Goal: Task Accomplishment & Management: Manage account settings

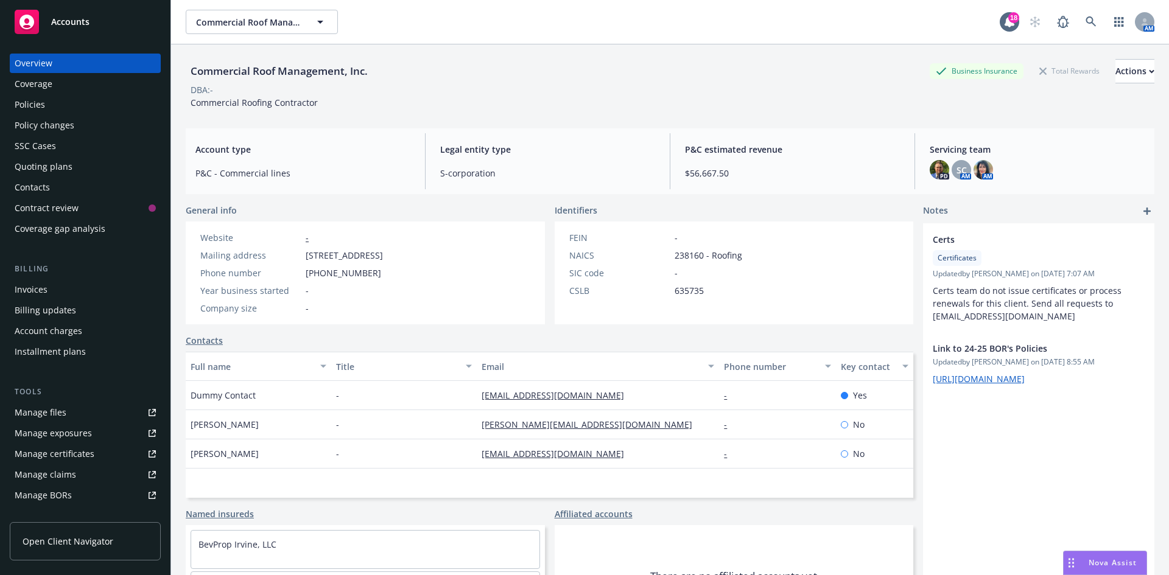
click at [70, 15] on div "Accounts" at bounding box center [85, 22] width 141 height 24
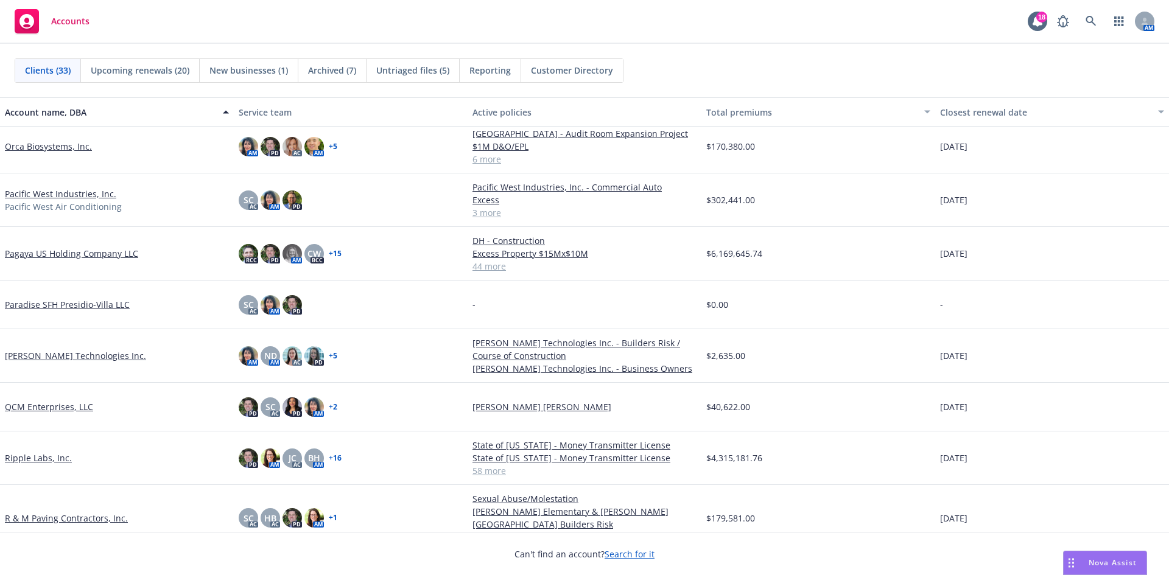
scroll to position [791, 0]
click at [37, 192] on link "Pacific West Industries, Inc." at bounding box center [60, 193] width 111 height 13
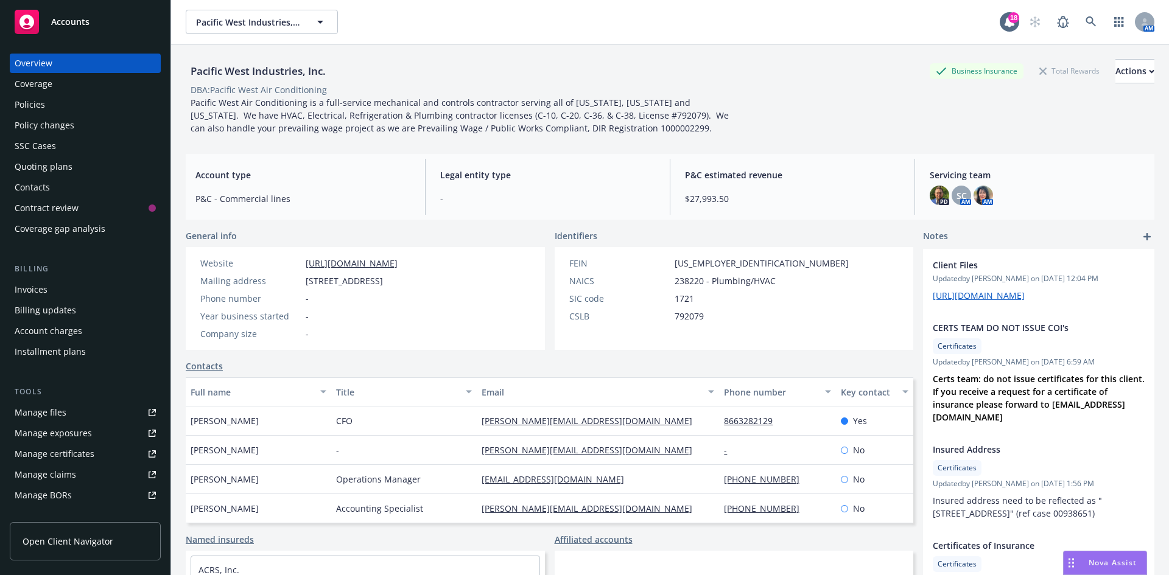
click at [94, 119] on div "Policy changes" at bounding box center [85, 125] width 141 height 19
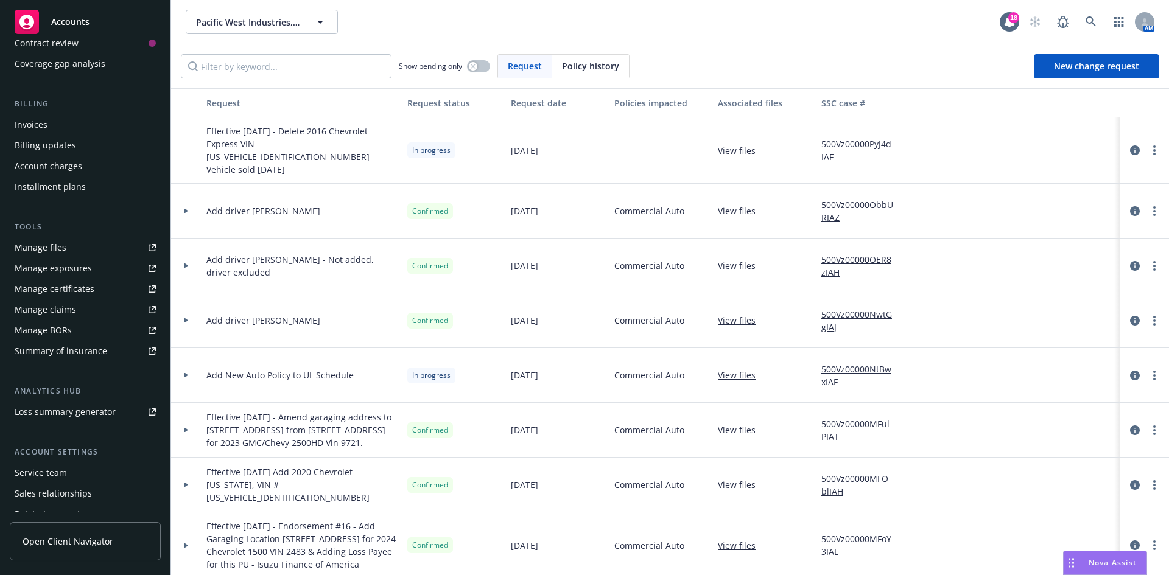
scroll to position [218, 0]
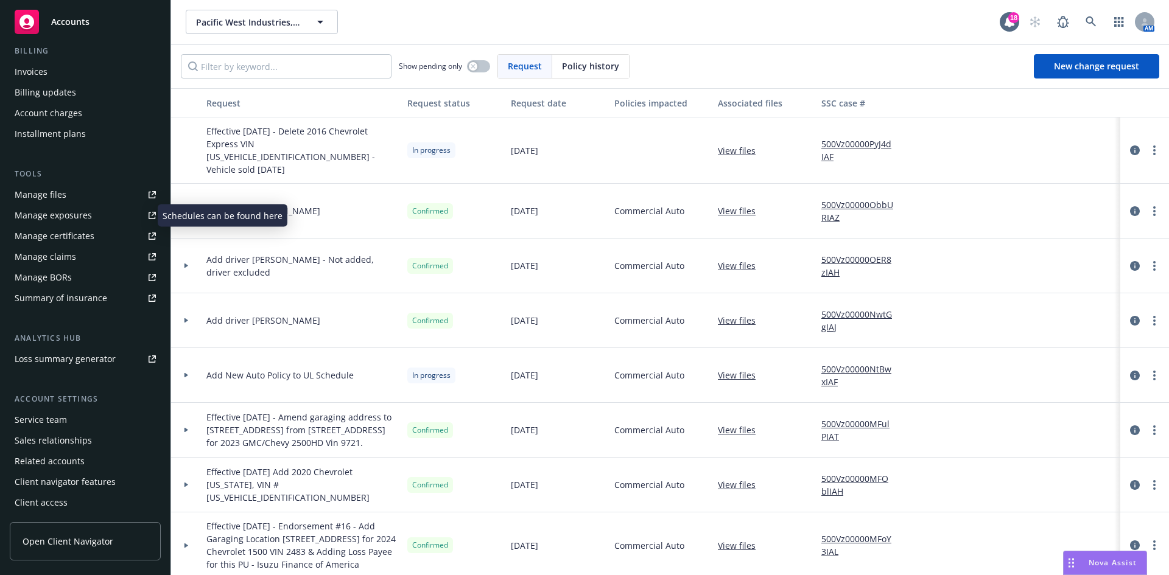
click at [81, 216] on div "Manage exposures" at bounding box center [53, 215] width 77 height 19
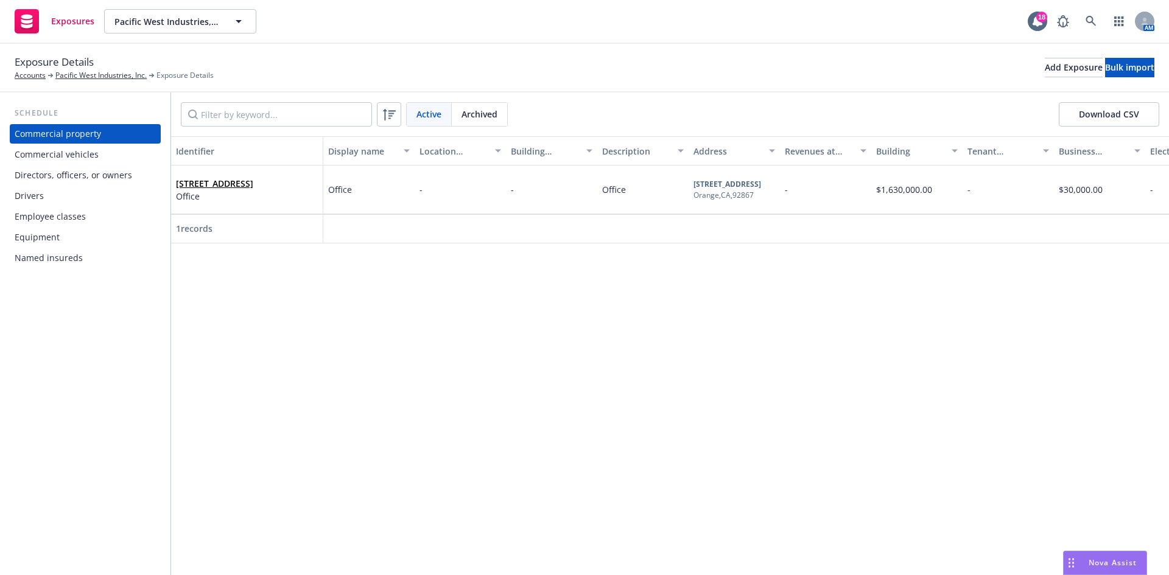
click at [95, 200] on div "Drivers" at bounding box center [85, 195] width 141 height 19
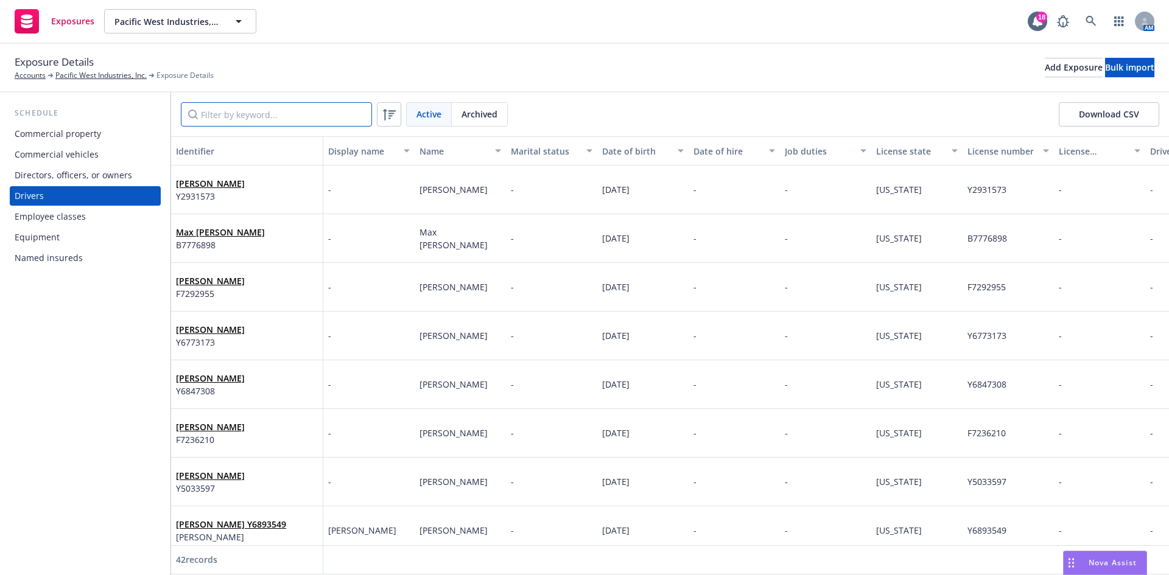
click at [334, 111] on input "Filter by keyword..." at bounding box center [276, 114] width 191 height 24
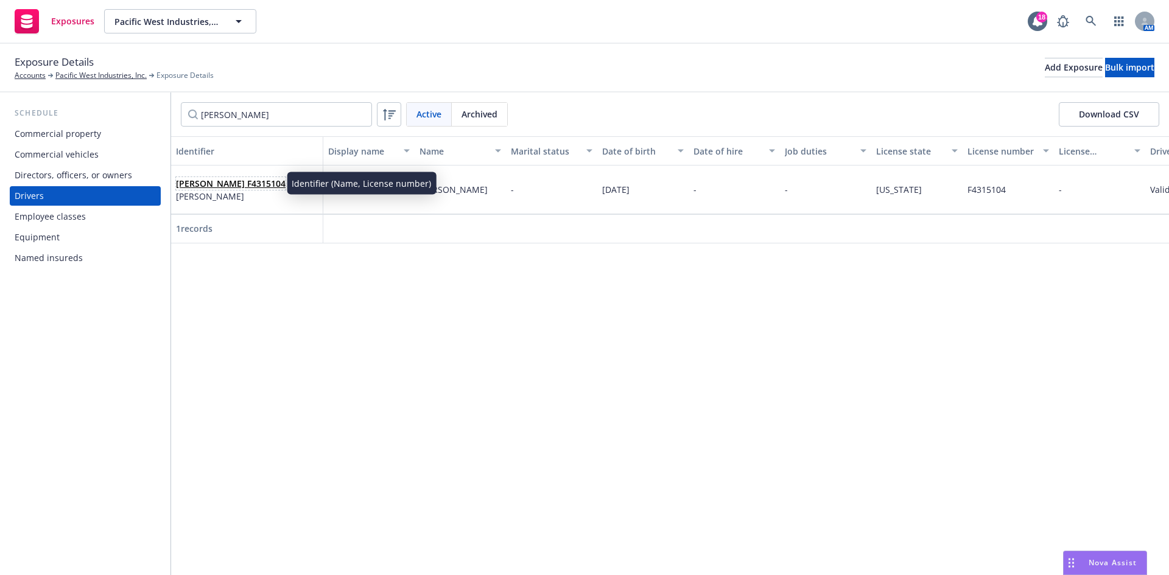
click at [228, 186] on link "[PERSON_NAME] F4315104" at bounding box center [231, 184] width 110 height 12
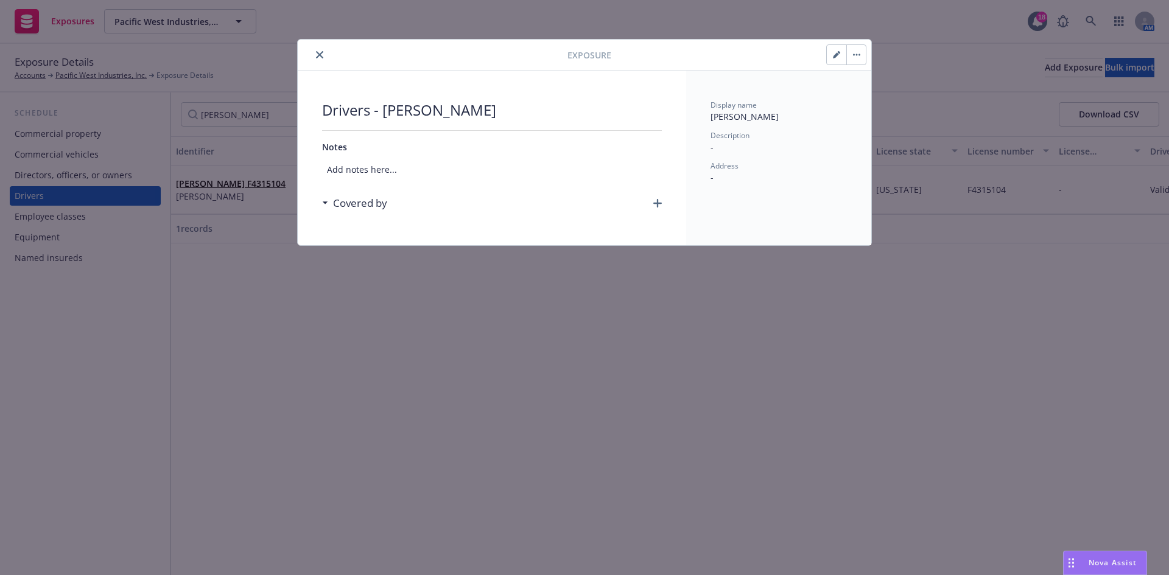
click at [861, 54] on button "button" at bounding box center [855, 54] width 19 height 19
click at [866, 92] on link "Archive" at bounding box center [881, 88] width 69 height 24
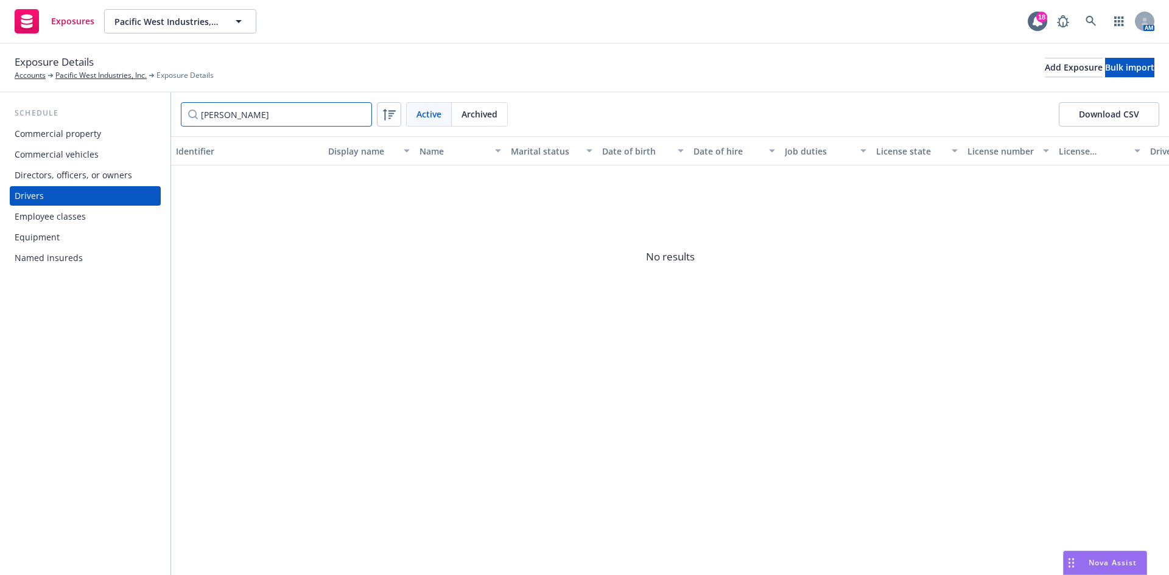
click at [335, 109] on input "jovanny" at bounding box center [276, 114] width 191 height 24
type input "j"
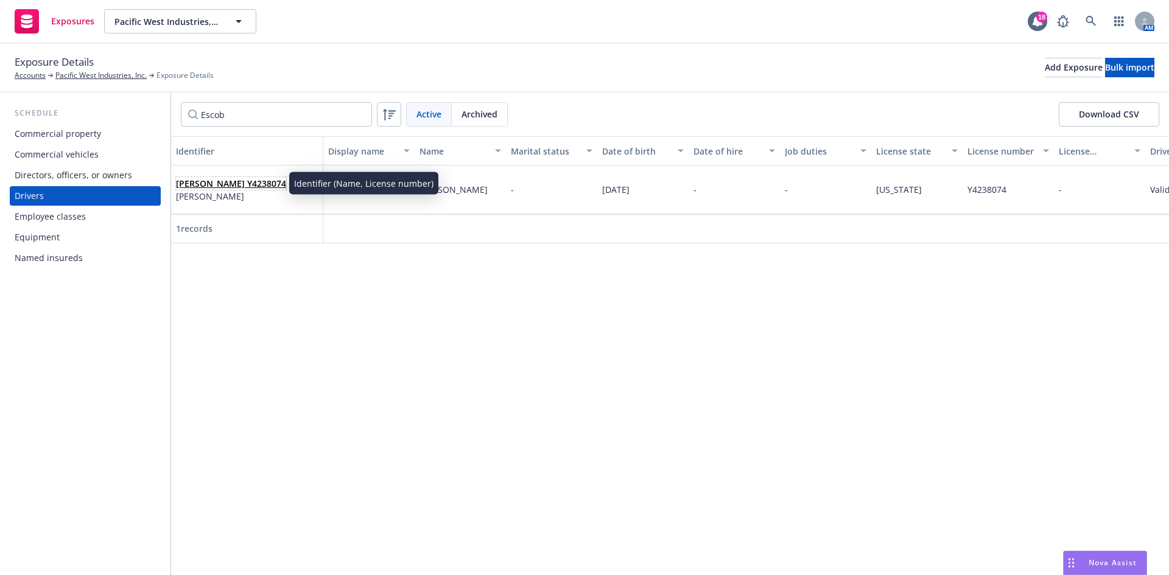
click at [230, 184] on link "Ernelyn Escobar Y4238074" at bounding box center [231, 184] width 110 height 12
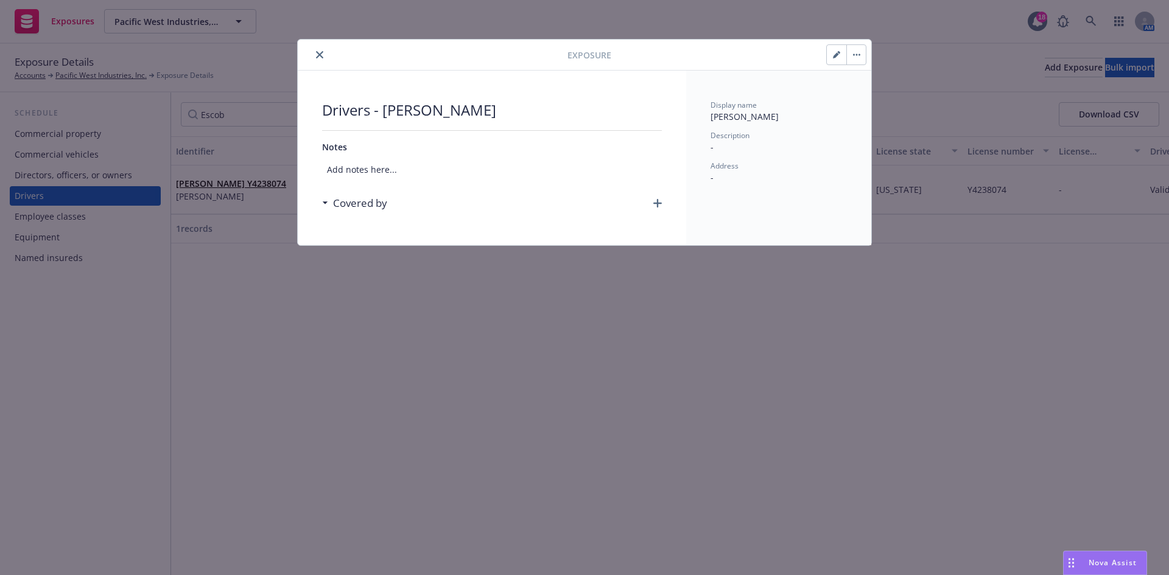
click at [858, 58] on button "button" at bounding box center [855, 54] width 19 height 19
click at [883, 89] on link "Archive" at bounding box center [881, 88] width 69 height 24
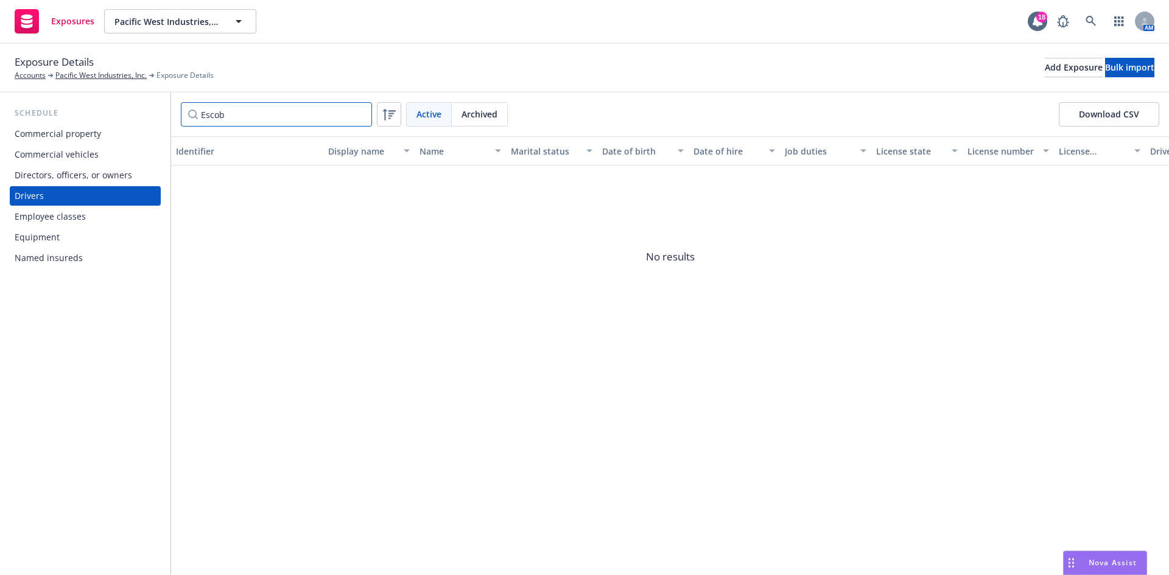
click at [295, 114] on input "Escob" at bounding box center [276, 114] width 191 height 24
type input "E"
type input "Roth"
click at [275, 178] on div "Jeff Rothwell C6490310 Rothwell, Jeff" at bounding box center [247, 189] width 142 height 33
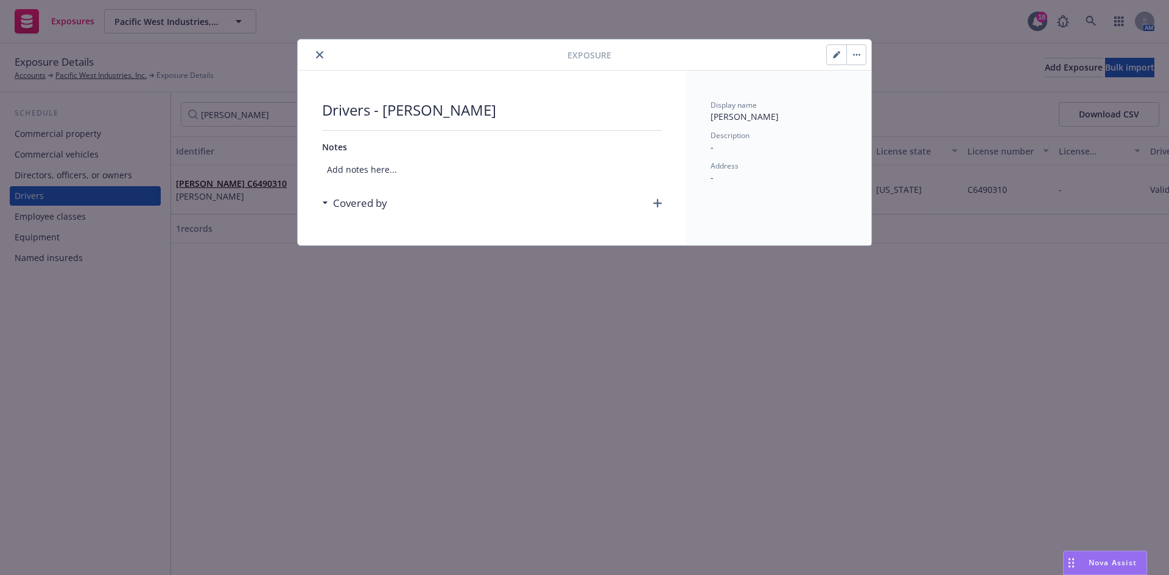
click at [855, 51] on button "button" at bounding box center [855, 54] width 19 height 19
click at [877, 89] on link "Archive" at bounding box center [881, 88] width 69 height 24
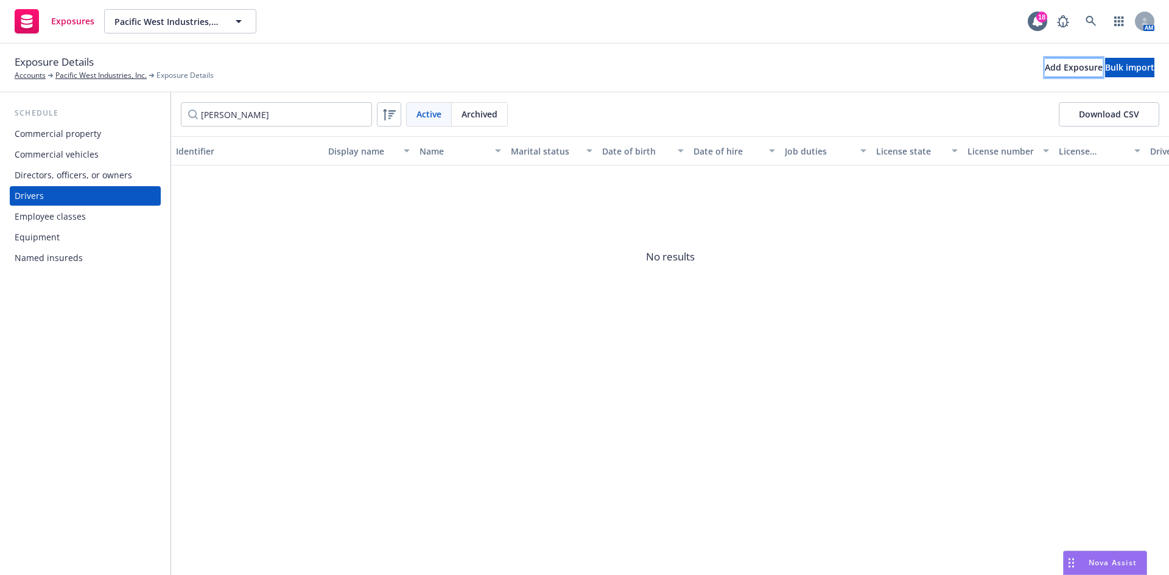
click at [1045, 68] on div "Add Exposure" at bounding box center [1074, 67] width 58 height 18
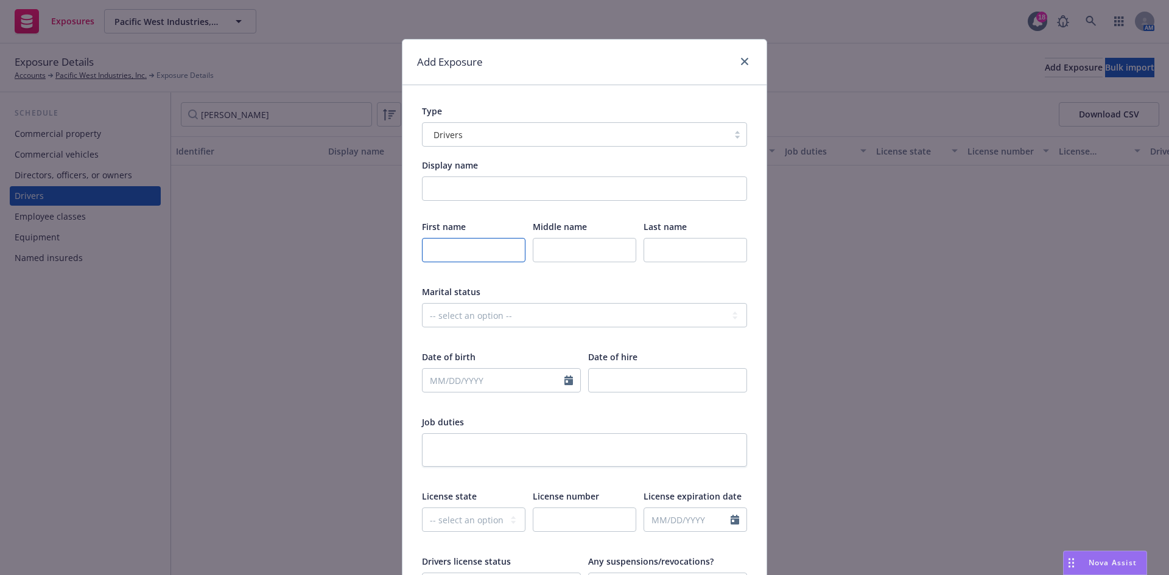
click at [457, 258] on input "text" at bounding box center [473, 250] width 103 height 24
type input "Christian"
type input "Gonzalez"
click at [441, 391] on input "text" at bounding box center [493, 380] width 142 height 23
select select "8"
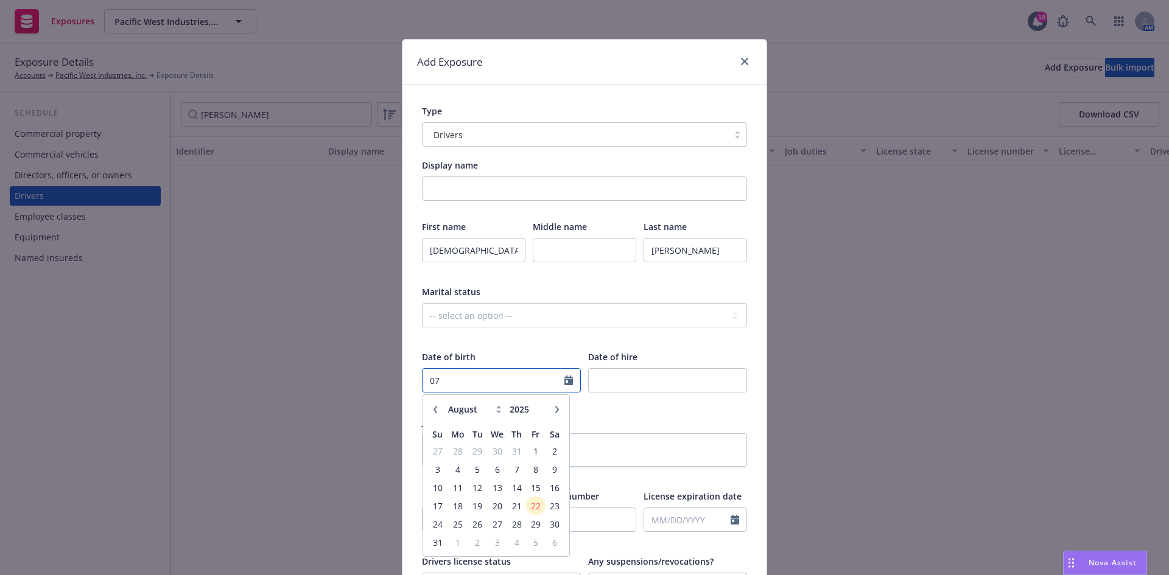
type input "0"
type input "07/21/2000"
click at [508, 334] on div at bounding box center [584, 337] width 325 height 11
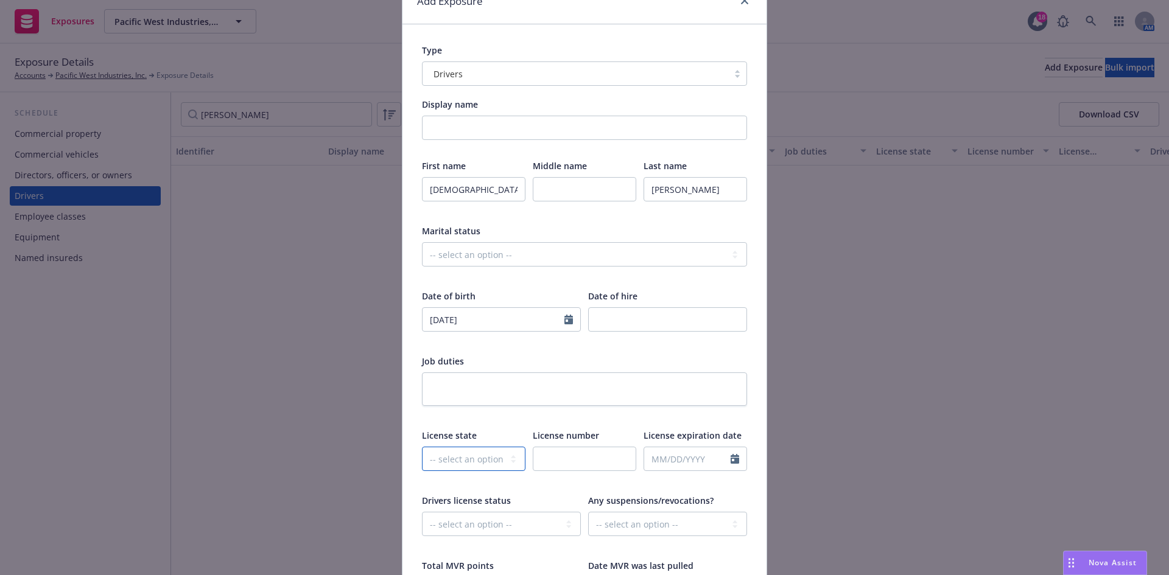
click at [482, 466] on select "-- select an option -- Alaska Alabama Arkansas American Samoa Arizona Californi…" at bounding box center [473, 459] width 103 height 24
select select "CA"
click at [422, 447] on select "-- select an option -- Alaska Alabama Arkansas American Samoa Arizona Californi…" at bounding box center [473, 459] width 103 height 24
click at [566, 452] on input "text" at bounding box center [584, 459] width 103 height 24
paste input "F7585375"
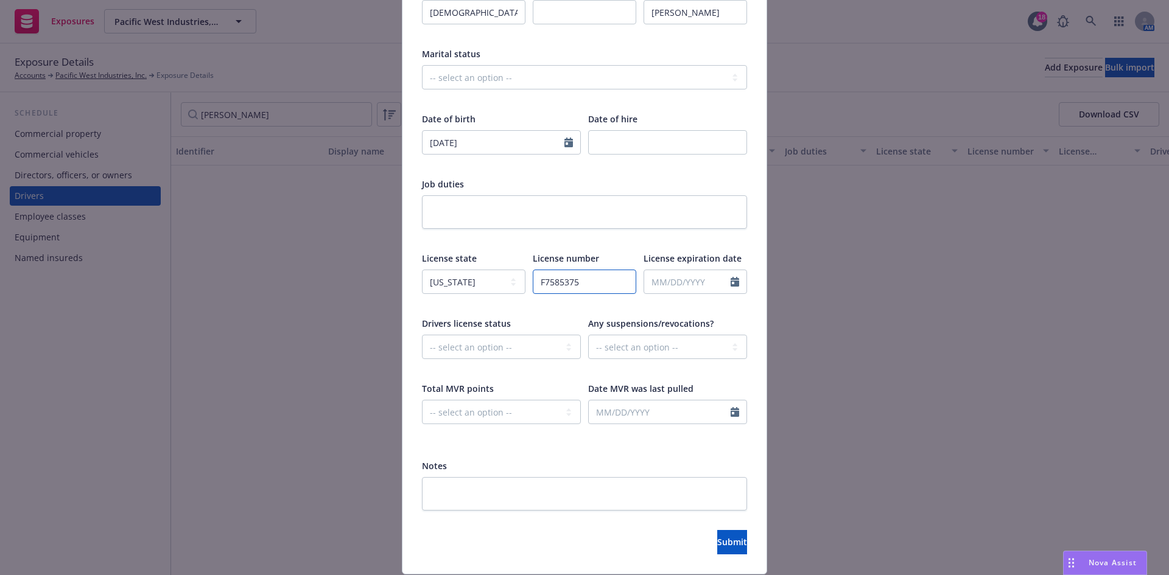
scroll to position [276, 0]
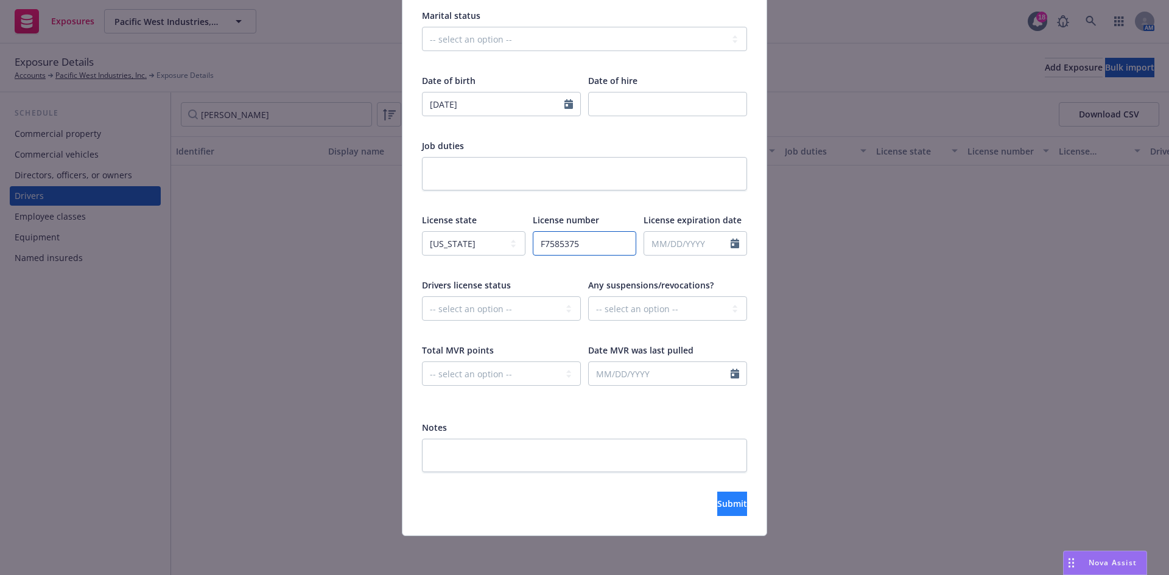
type input "F7585375"
click at [717, 507] on span "Submit" at bounding box center [732, 504] width 30 height 12
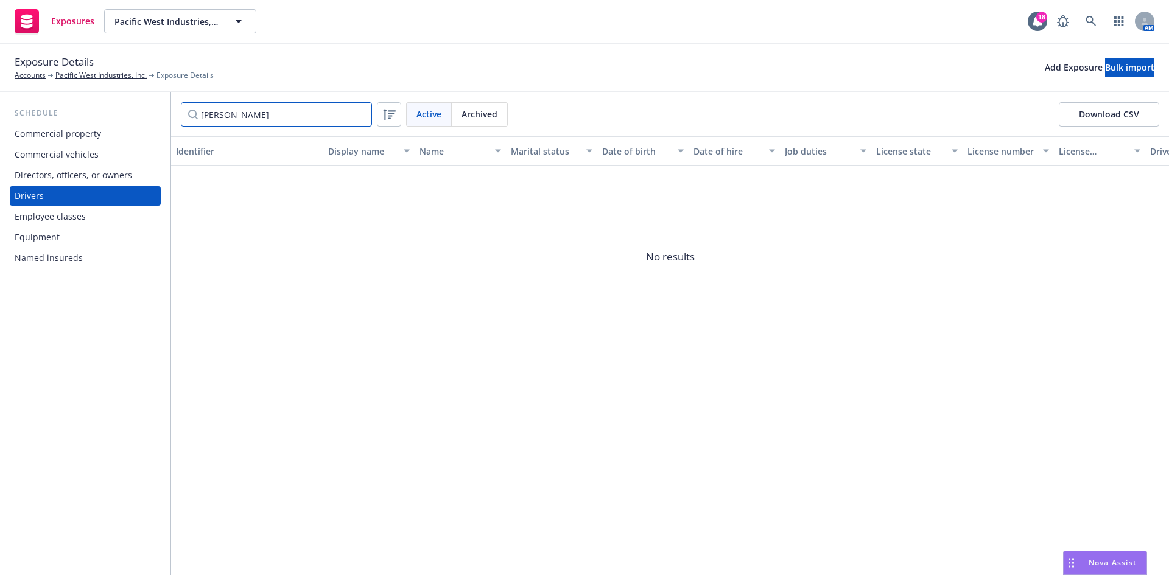
drag, startPoint x: 233, startPoint y: 117, endPoint x: 195, endPoint y: 118, distance: 37.2
click at [195, 118] on input "Roth" at bounding box center [276, 114] width 191 height 24
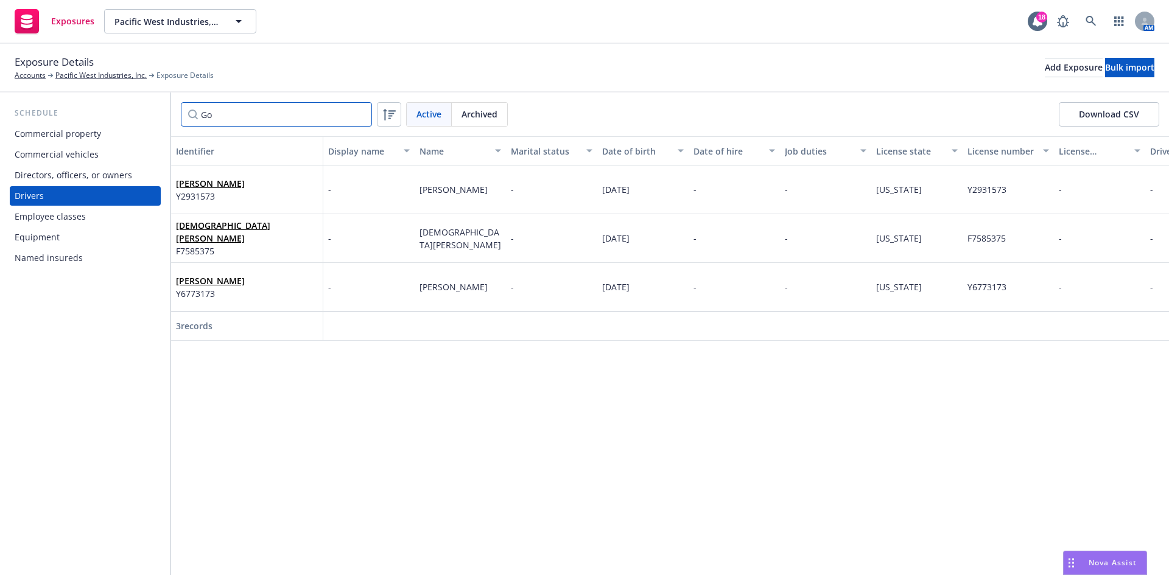
type input "G"
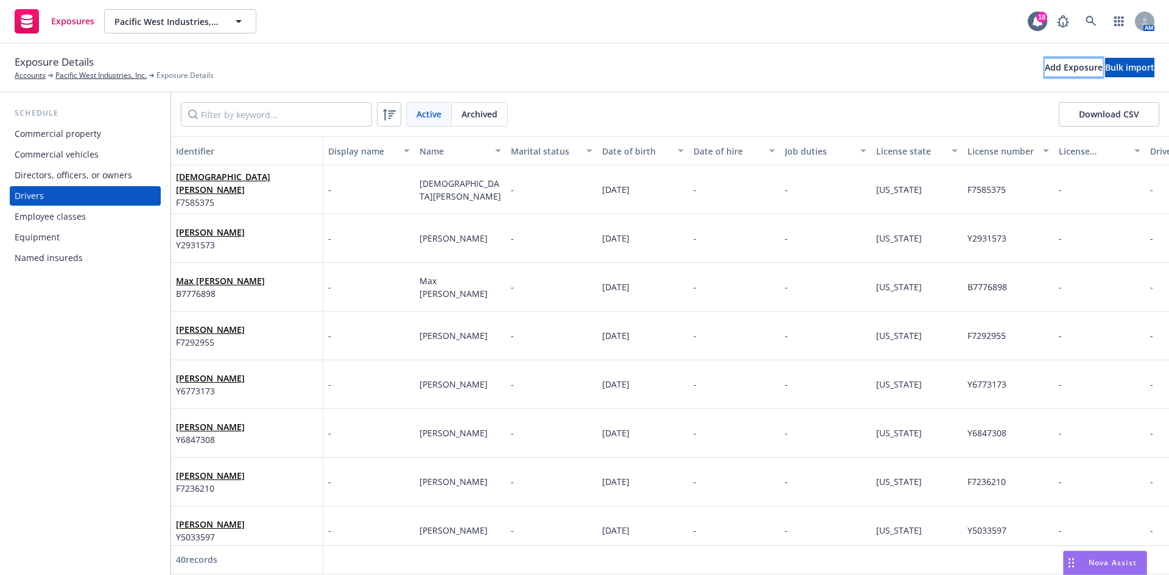
click at [1045, 69] on div "Add Exposure" at bounding box center [1074, 67] width 58 height 18
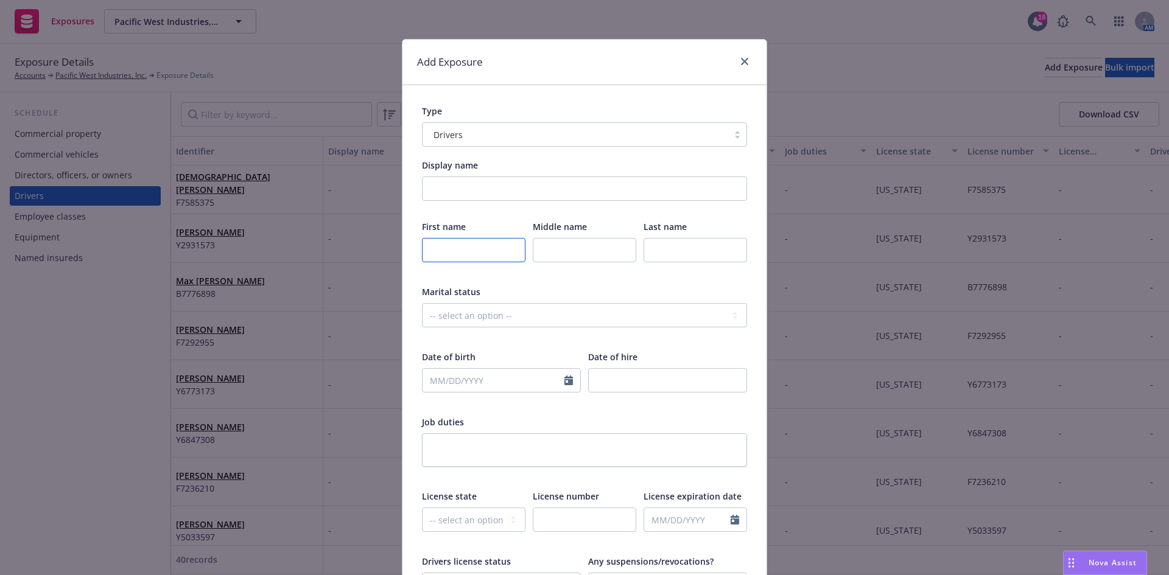
click at [452, 239] on input "text" at bounding box center [473, 250] width 103 height 24
type input "Sonny"
type input "Laird"
click at [432, 382] on input "text" at bounding box center [493, 380] width 142 height 23
select select "8"
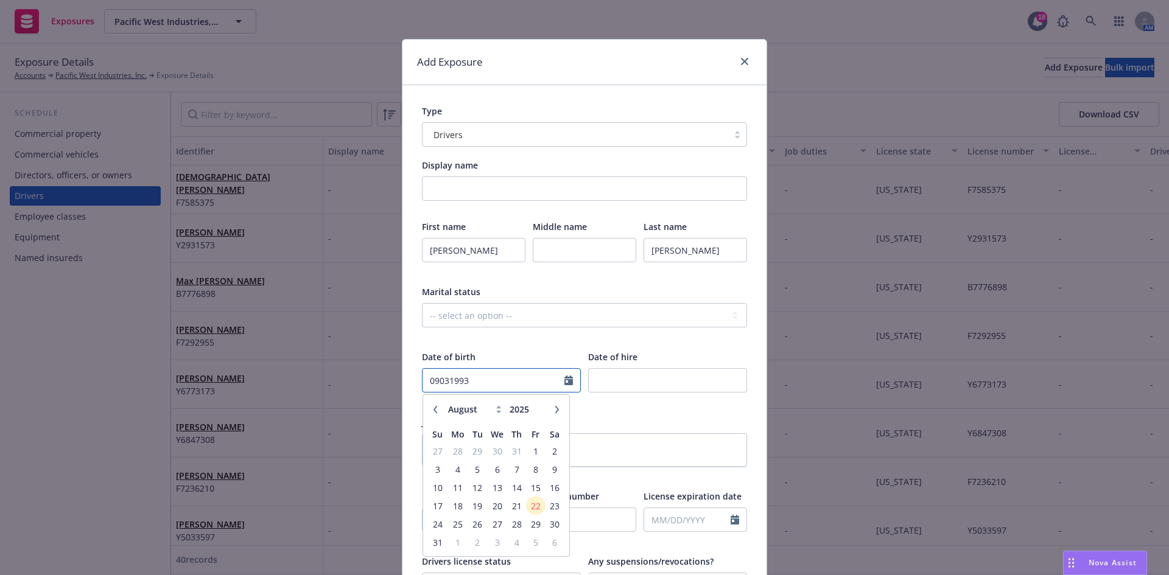
type input "09031993"
click at [493, 334] on div at bounding box center [584, 337] width 325 height 11
click at [443, 377] on input "text" at bounding box center [493, 380] width 142 height 23
select select "8"
type input "09/03/1993"
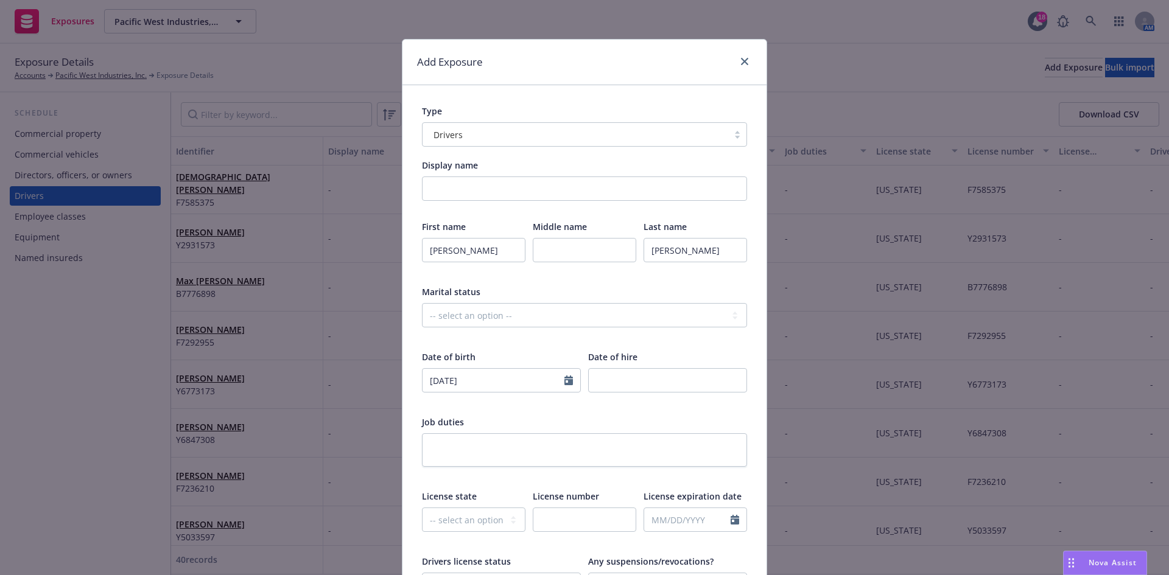
click at [575, 331] on div "-- select an option -- Married Single Unknown" at bounding box center [584, 323] width 325 height 40
click at [466, 520] on select "-- select an option -- Alaska Alabama Arkansas American Samoa Arizona Californi…" at bounding box center [473, 520] width 103 height 24
select select "CA"
click at [422, 508] on select "-- select an option -- Alaska Alabama Arkansas American Samoa Arizona Californi…" at bounding box center [473, 520] width 103 height 24
click at [565, 521] on input "text" at bounding box center [584, 520] width 103 height 24
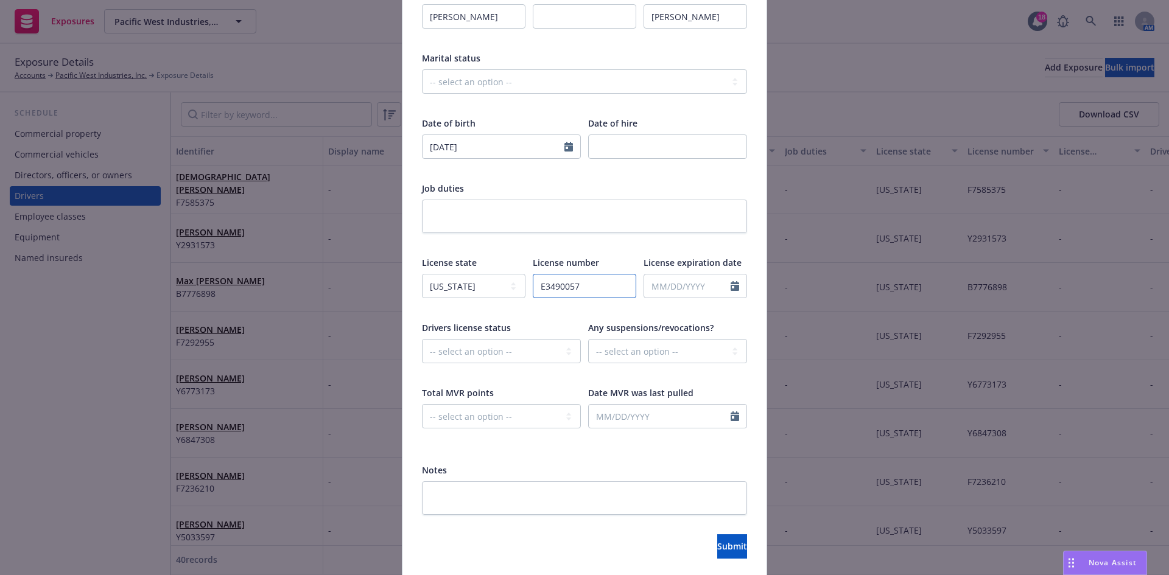
scroll to position [244, 0]
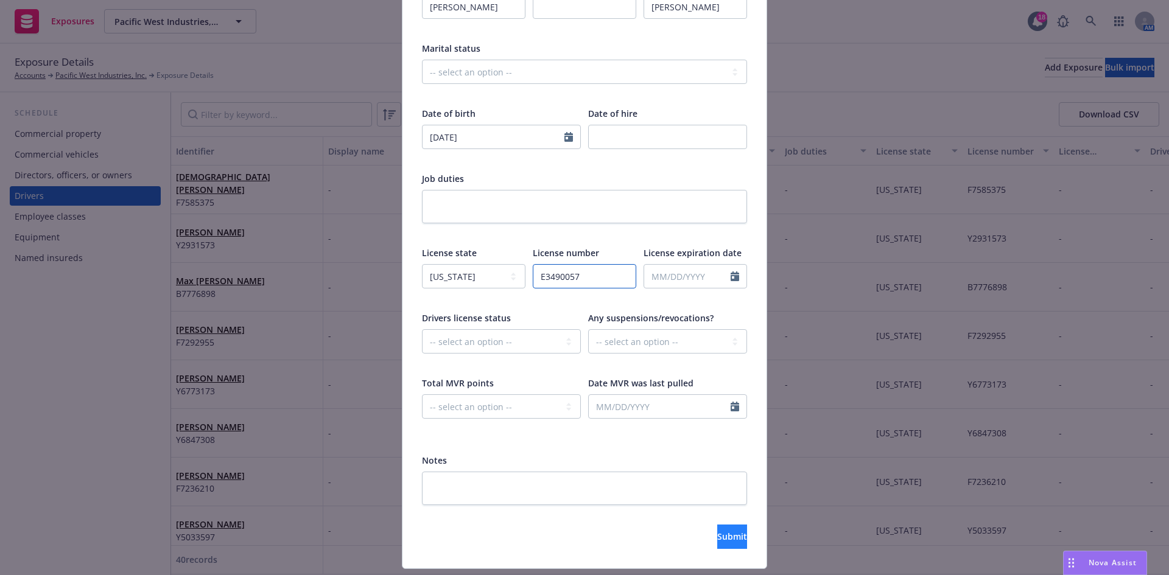
type input "E3490057"
click at [717, 533] on span "Submit" at bounding box center [732, 537] width 30 height 12
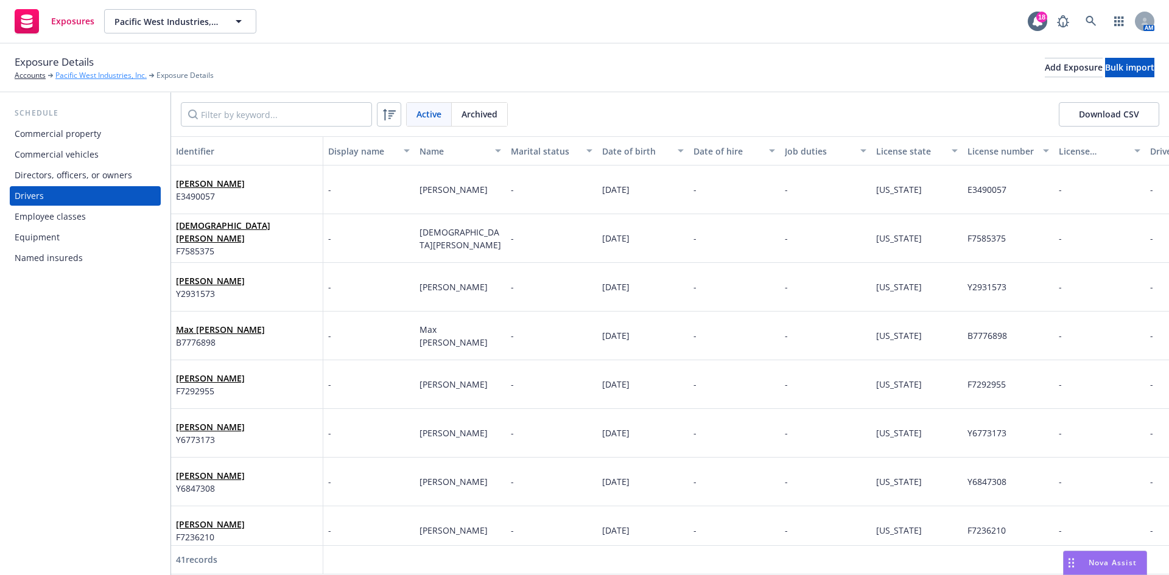
click at [109, 73] on link "Pacific West Industries, Inc." at bounding box center [100, 75] width 91 height 11
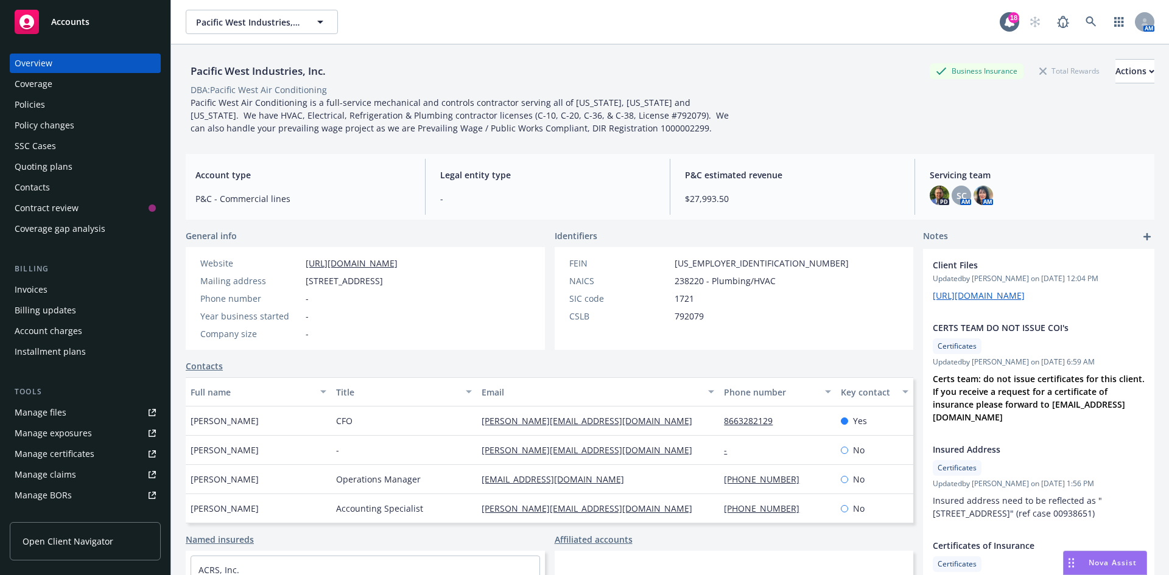
click at [63, 122] on div "Policy changes" at bounding box center [45, 125] width 60 height 19
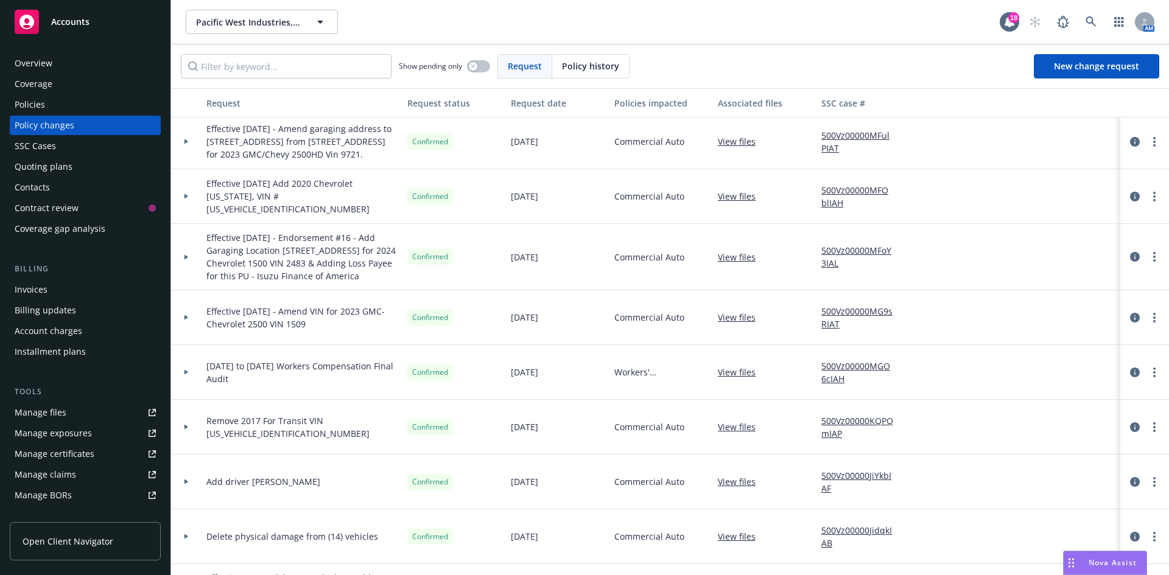
scroll to position [304, 0]
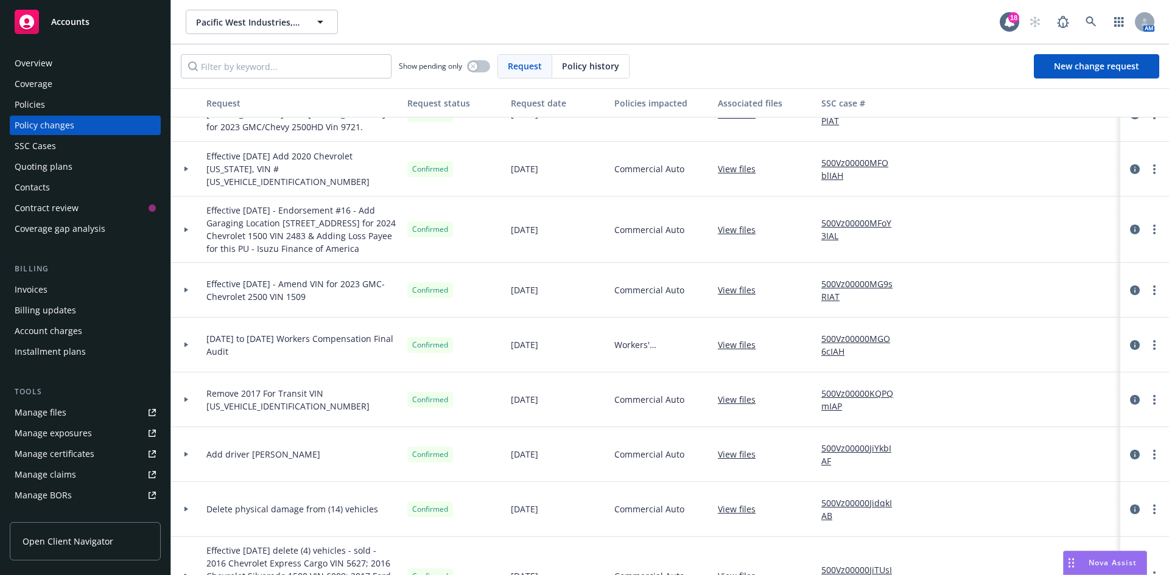
click at [739, 406] on link "View files" at bounding box center [741, 399] width 47 height 13
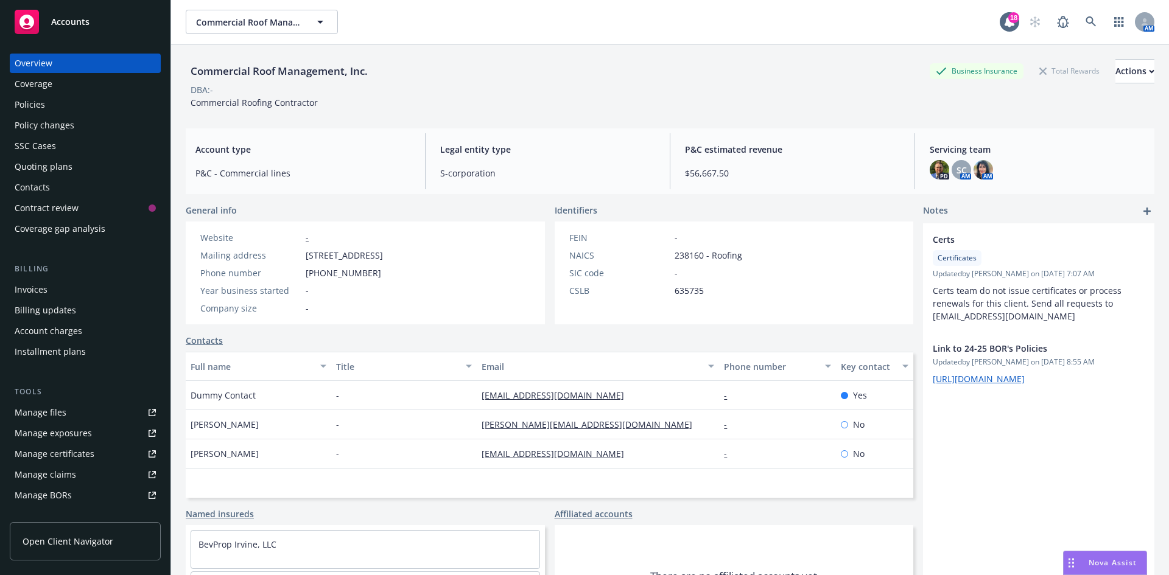
scroll to position [218, 0]
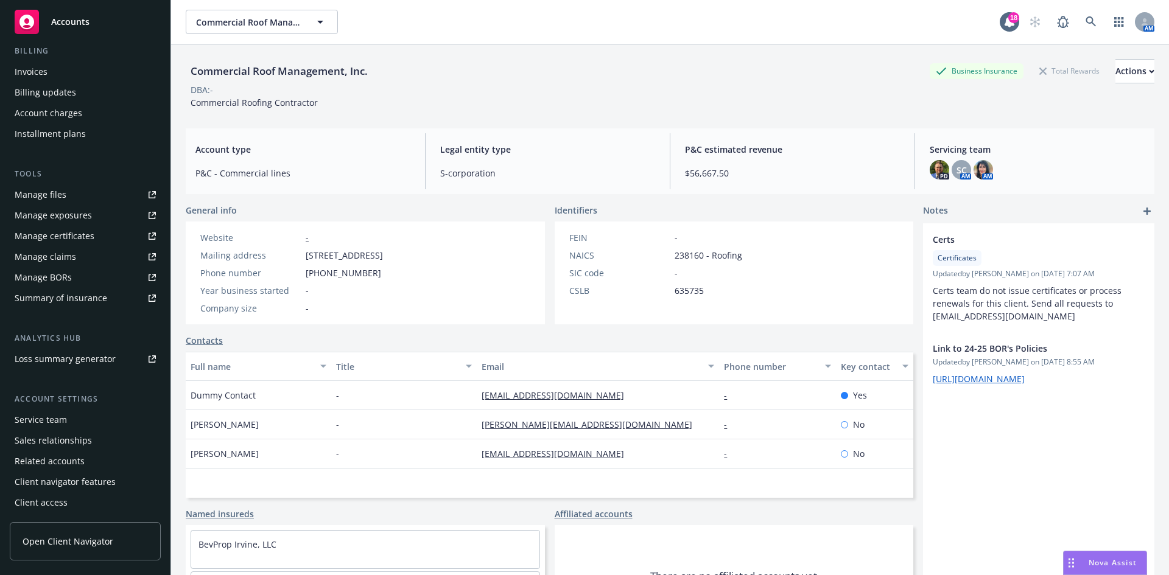
click at [73, 17] on span "Accounts" at bounding box center [70, 22] width 38 height 10
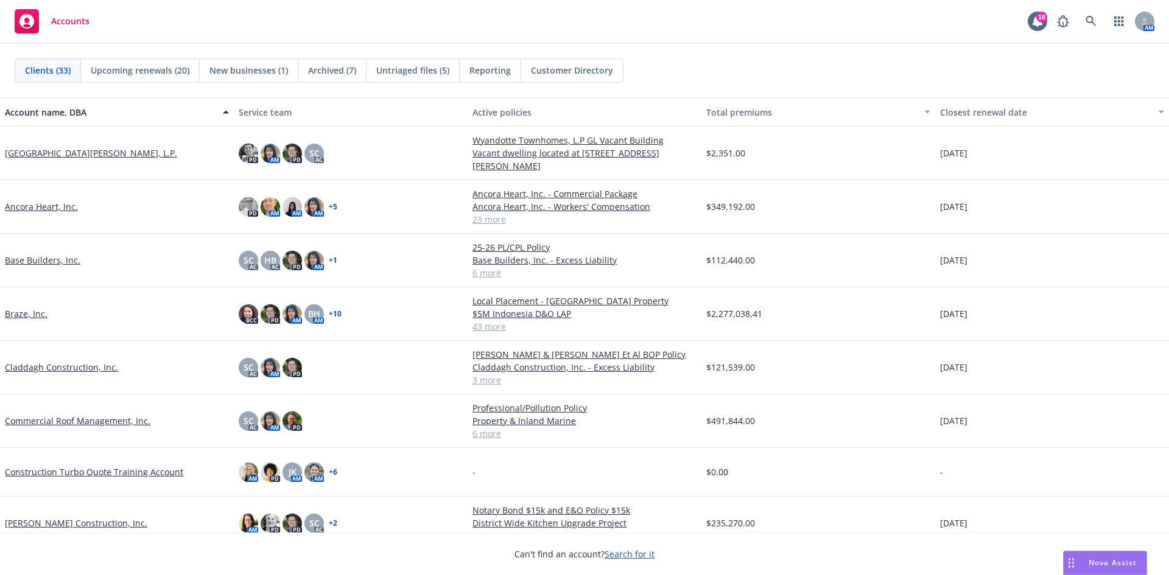
click at [54, 154] on link "781 South Wolfe Road, L.P." at bounding box center [91, 153] width 172 height 13
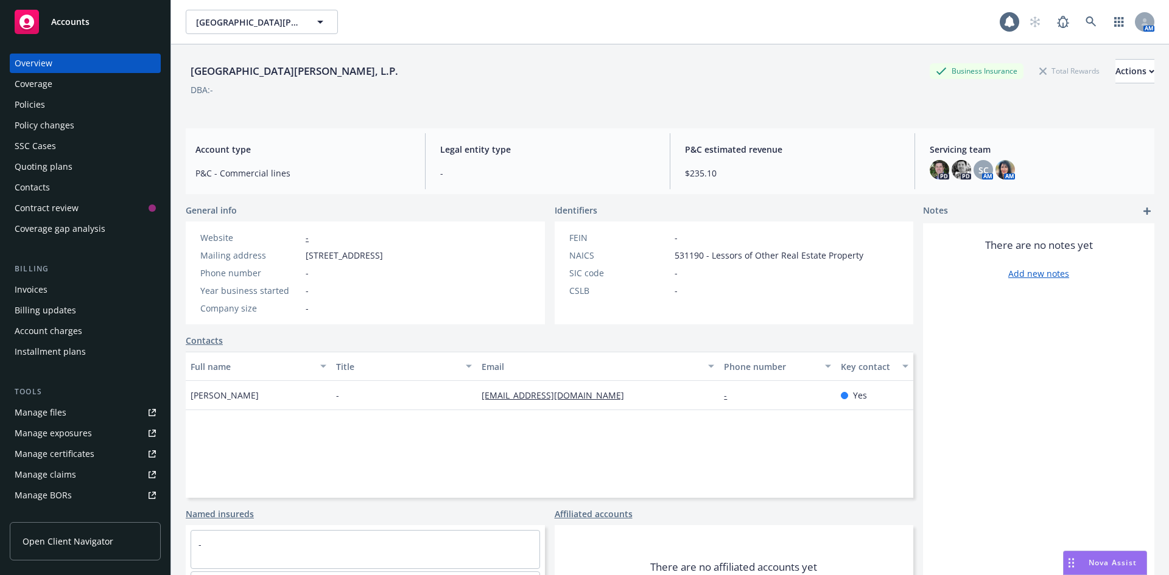
click at [56, 124] on div "Policy changes" at bounding box center [45, 125] width 60 height 19
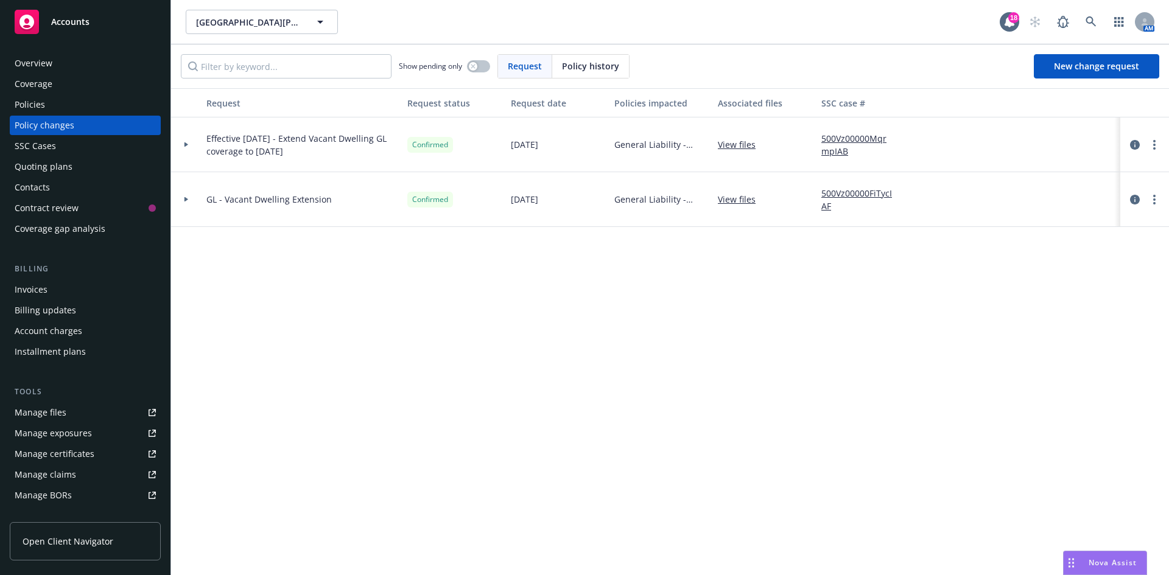
click at [41, 102] on div "Policies" at bounding box center [30, 104] width 30 height 19
